Goal: Find contact information

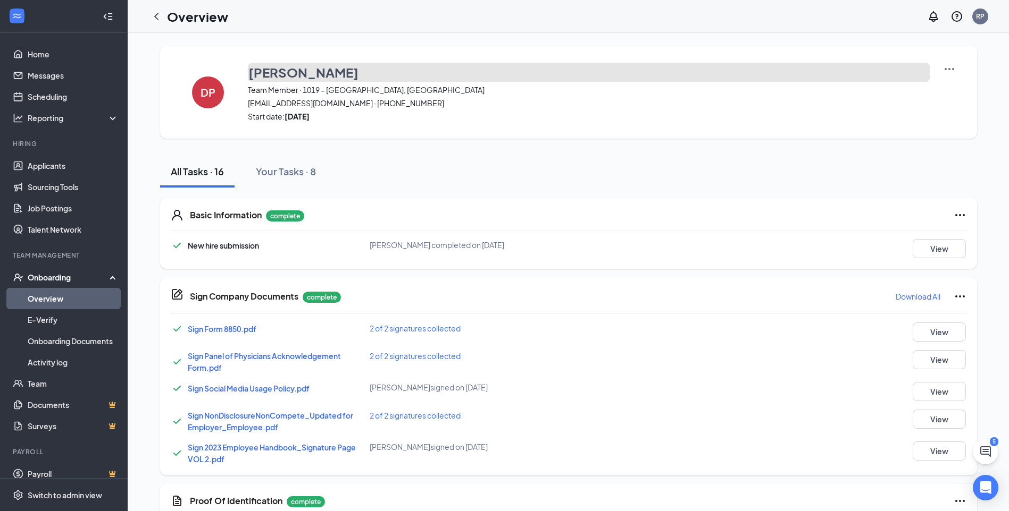
drag, startPoint x: 375, startPoint y: 71, endPoint x: 242, endPoint y: 72, distance: 133.5
click at [242, 72] on div "[PERSON_NAME] Team Member · 1019 – [GEOGRAPHIC_DATA], GA [EMAIL_ADDRESS][DOMAIN…" at bounding box center [568, 92] width 817 height 93
click at [387, 77] on button "[PERSON_NAME]" at bounding box center [589, 72] width 682 height 19
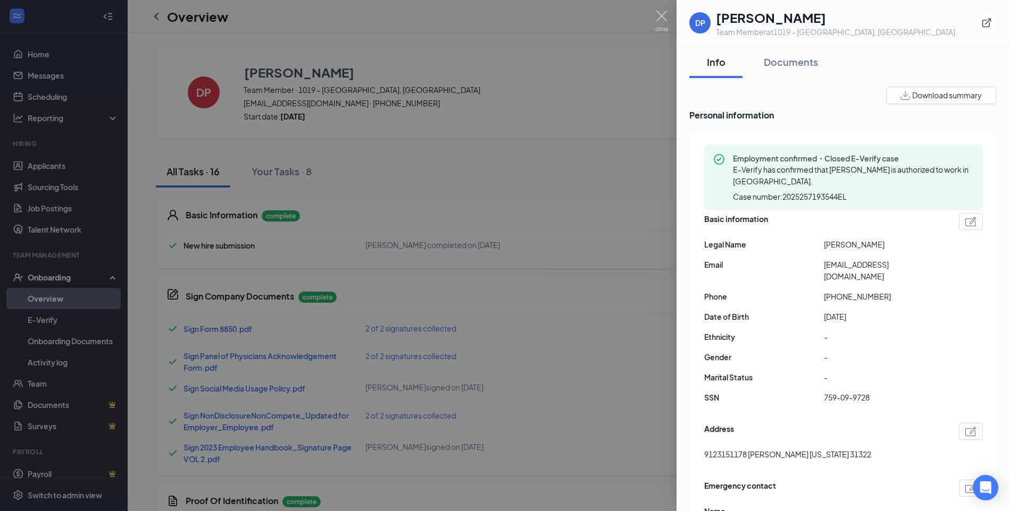
drag, startPoint x: 842, startPoint y: 244, endPoint x: 824, endPoint y: 245, distance: 18.1
click at [824, 245] on span "[PERSON_NAME]" at bounding box center [884, 245] width 120 height 12
copy span "[PERSON_NAME]"
drag, startPoint x: 882, startPoint y: 286, endPoint x: 832, endPoint y: 289, distance: 50.0
click at [832, 291] on span "[PHONE_NUMBER]" at bounding box center [884, 297] width 120 height 12
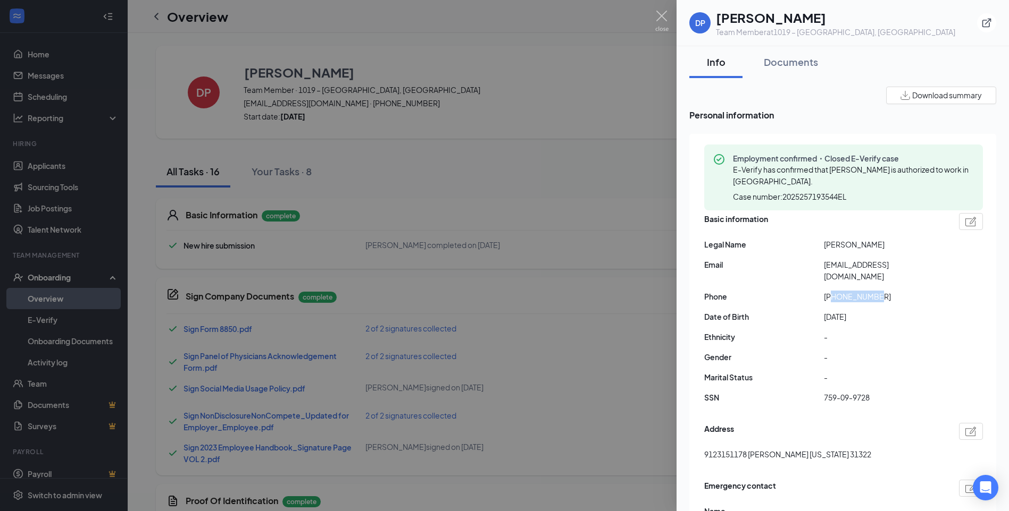
copy span "9123511178"
drag, startPoint x: 941, startPoint y: 268, endPoint x: 825, endPoint y: 271, distance: 115.4
click at [825, 271] on span "[EMAIL_ADDRESS][DOMAIN_NAME]" at bounding box center [884, 270] width 120 height 23
copy span "[EMAIL_ADDRESS][DOMAIN_NAME]"
drag, startPoint x: 885, startPoint y: 287, endPoint x: 829, endPoint y: 288, distance: 55.3
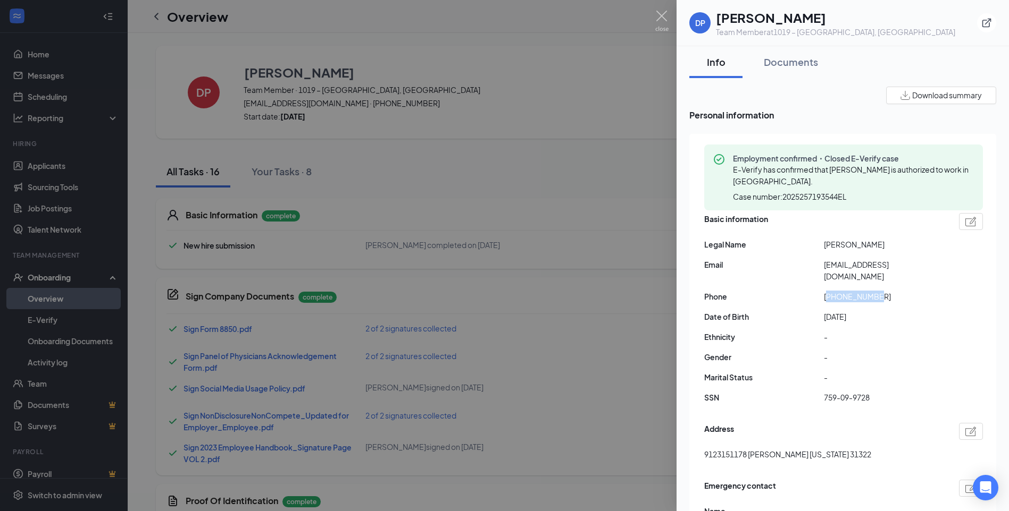
click at [829, 291] on span "[PHONE_NUMBER]" at bounding box center [884, 297] width 120 height 12
copy span "19123511178"
drag, startPoint x: 849, startPoint y: 245, endPoint x: 824, endPoint y: 246, distance: 25.5
click at [824, 246] on span "[PERSON_NAME]" at bounding box center [884, 245] width 120 height 12
copy span "Demari"
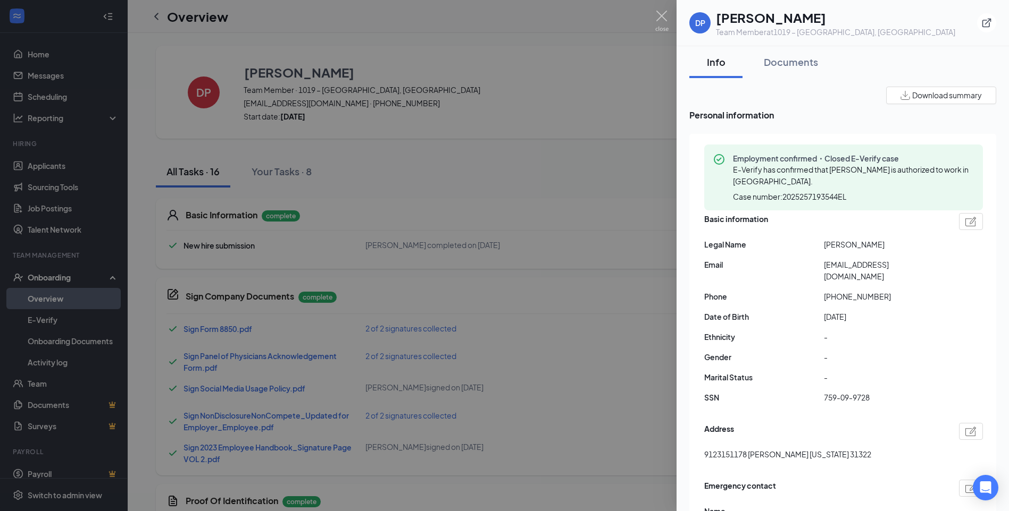
click at [889, 241] on span "[PERSON_NAME]" at bounding box center [884, 245] width 120 height 12
drag, startPoint x: 885, startPoint y: 243, endPoint x: 850, endPoint y: 243, distance: 35.1
click at [850, 243] on span "[PERSON_NAME]" at bounding box center [884, 245] width 120 height 12
copy span "[PERSON_NAME]"
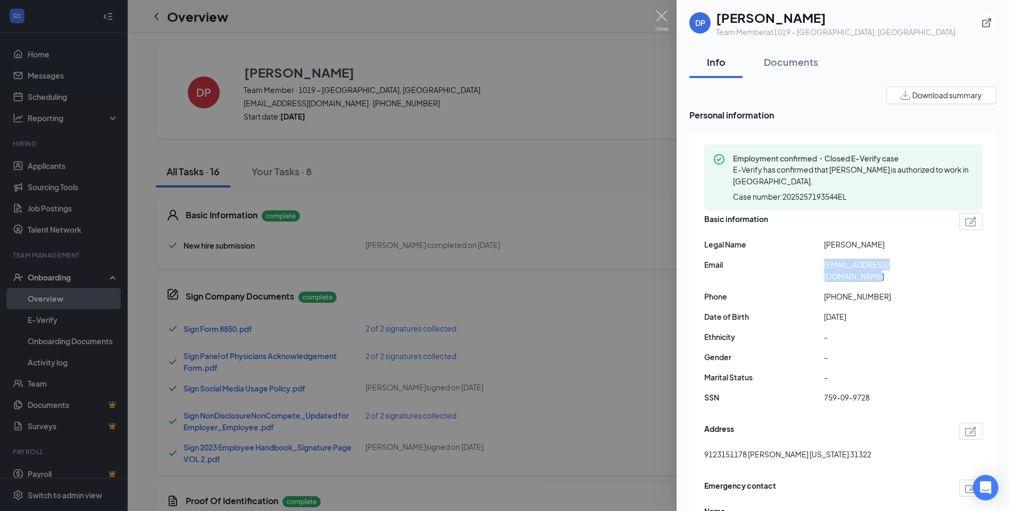
drag, startPoint x: 939, startPoint y: 264, endPoint x: 825, endPoint y: 269, distance: 114.4
click at [825, 269] on span "[EMAIL_ADDRESS][DOMAIN_NAME]" at bounding box center [884, 270] width 120 height 23
copy span "[EMAIL_ADDRESS][DOMAIN_NAME]"
click at [526, 95] on div at bounding box center [504, 255] width 1009 height 511
